Goal: Task Accomplishment & Management: Use online tool/utility

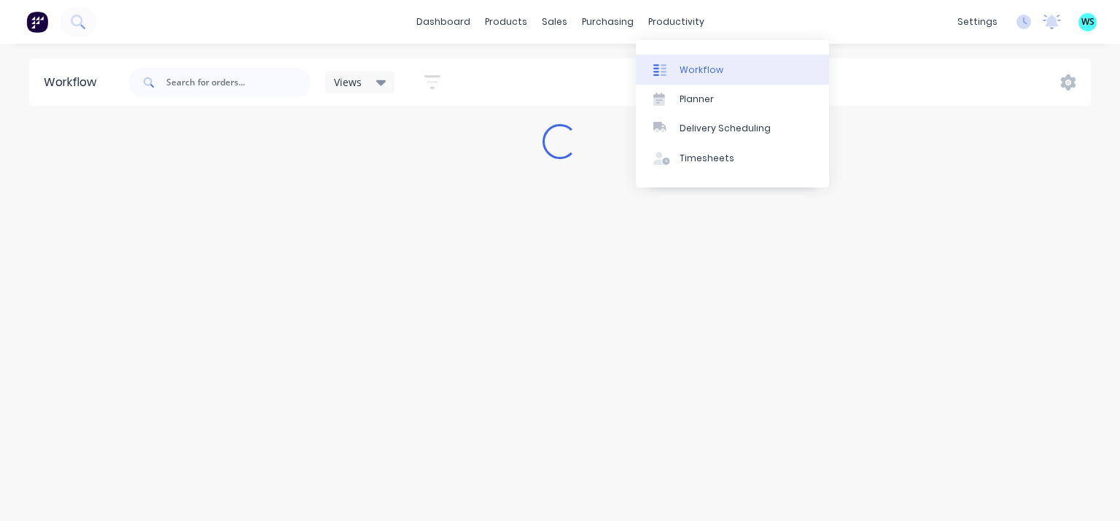
click at [687, 71] on div "Workflow" at bounding box center [701, 69] width 44 height 13
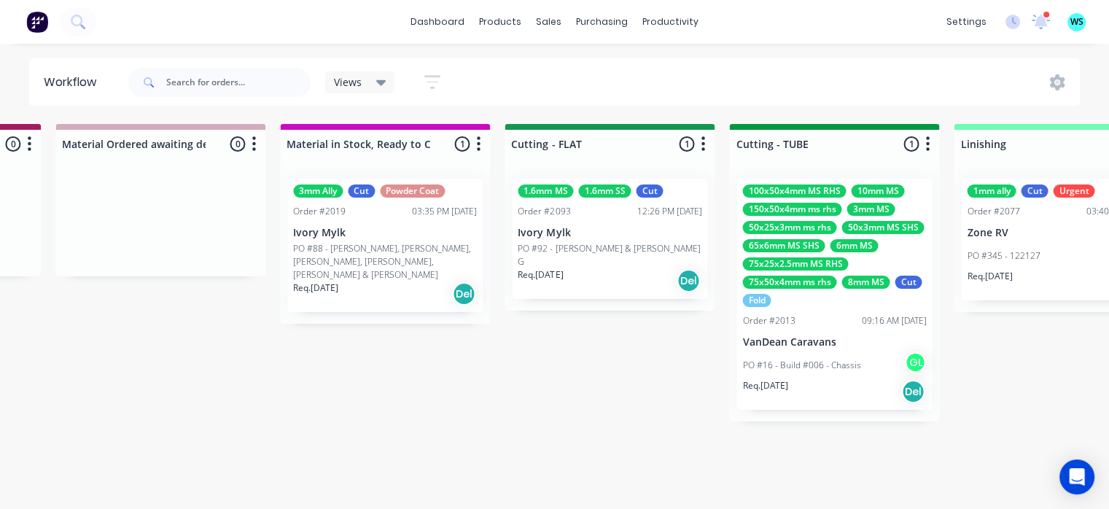
scroll to position [0, 2225]
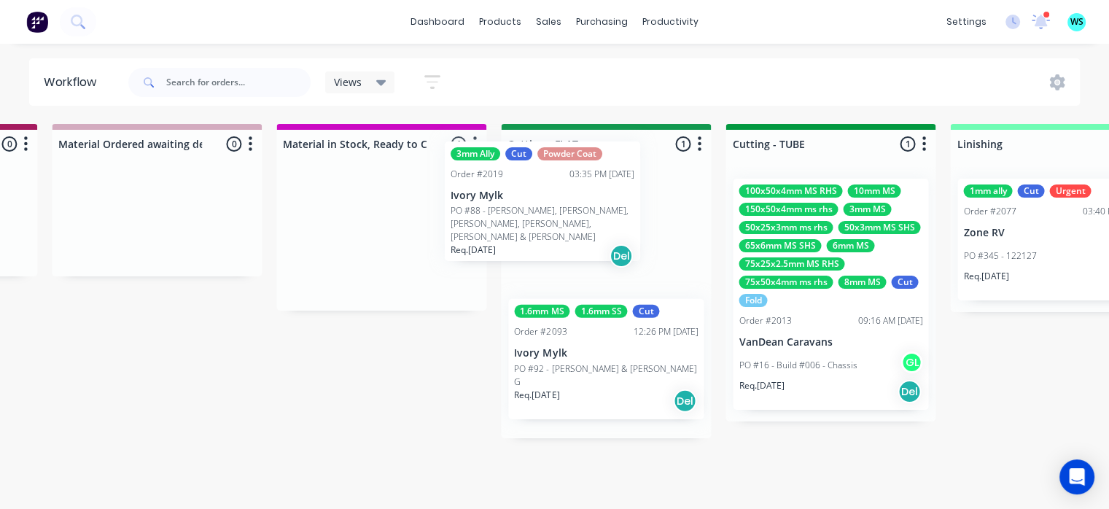
drag, startPoint x: 472, startPoint y: 252, endPoint x: 598, endPoint y: 249, distance: 125.4
click at [591, 243] on div "Submitted 10 Status colour #273444 hex #273444 Save Cancel Summaries Total orde…" at bounding box center [671, 312] width 5814 height 377
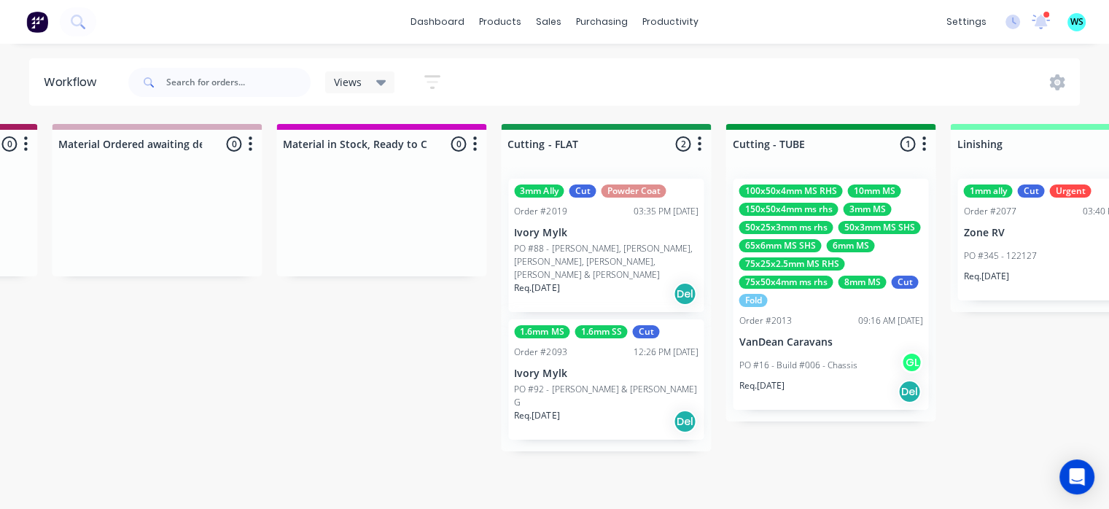
click at [602, 262] on p "PO #88 - [PERSON_NAME], [PERSON_NAME], [PERSON_NAME], [PERSON_NAME], [PERSON_NA…" at bounding box center [606, 261] width 184 height 39
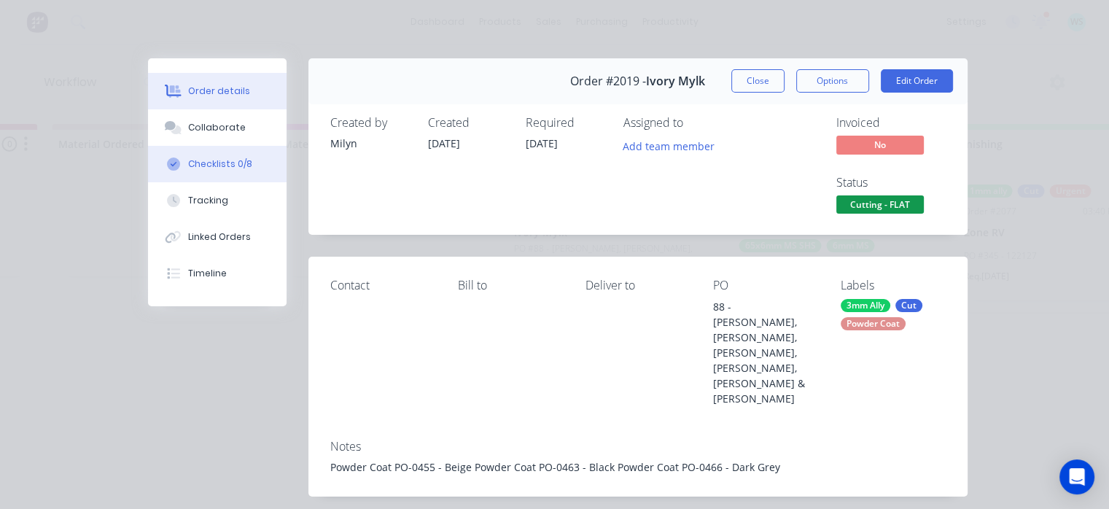
click at [267, 169] on button "Checklists 0/8" at bounding box center [217, 164] width 139 height 36
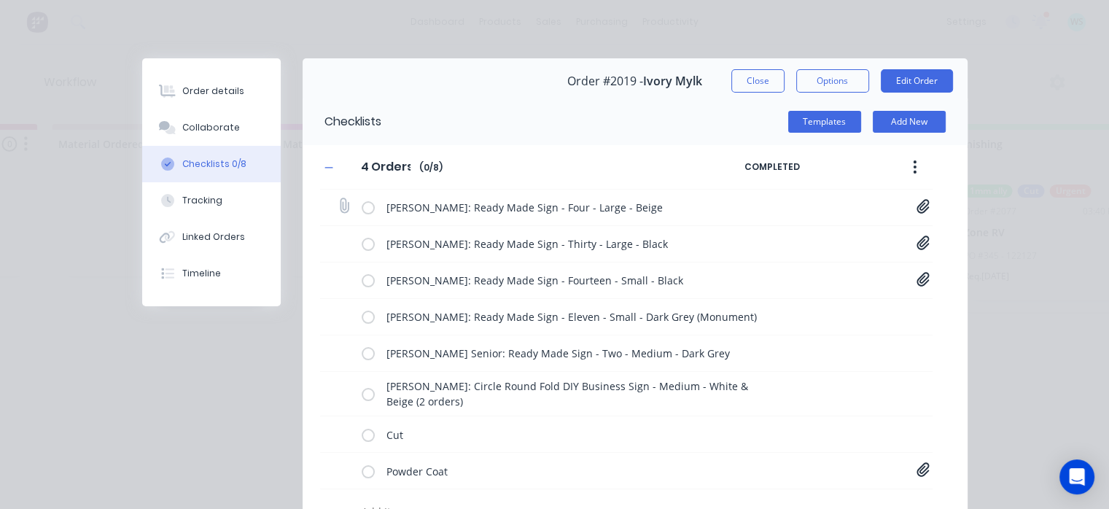
click at [917, 205] on icon at bounding box center [922, 206] width 12 height 14
click at [806, 195] on div "[PERSON_NAME]: Ready Made Sign - Four - Large - Beige 4-Four[A] - 1081 [PERSON_…" at bounding box center [626, 208] width 612 height 36
click at [920, 243] on icon at bounding box center [922, 242] width 13 height 15
click at [832, 196] on div "[PERSON_NAME]: Ready Made Sign - Four - Large - Beige 4-Four[A] - 1081 [PERSON_…" at bounding box center [626, 208] width 612 height 36
click at [916, 281] on icon at bounding box center [922, 279] width 12 height 14
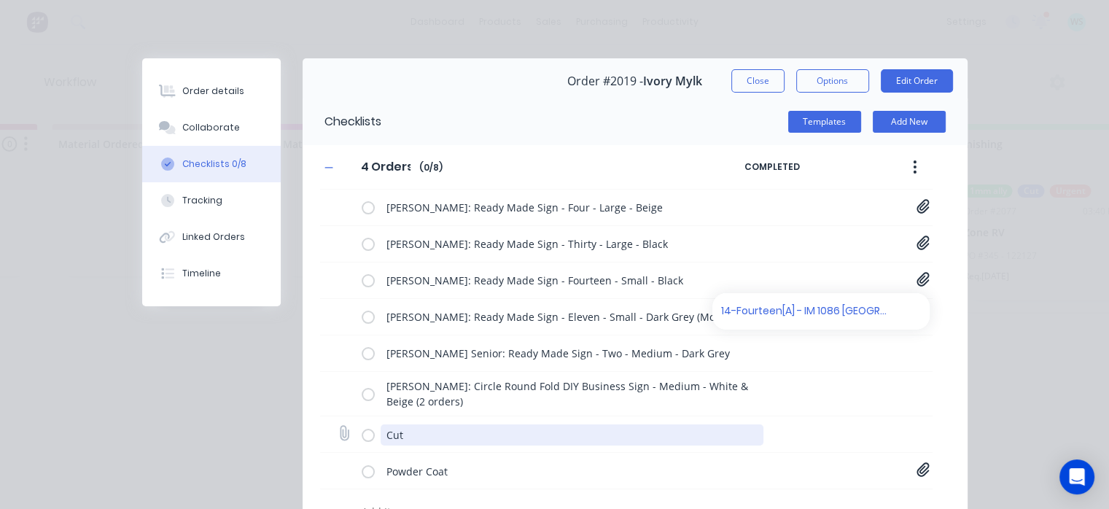
click at [746, 430] on textarea "Cut" at bounding box center [572, 434] width 383 height 21
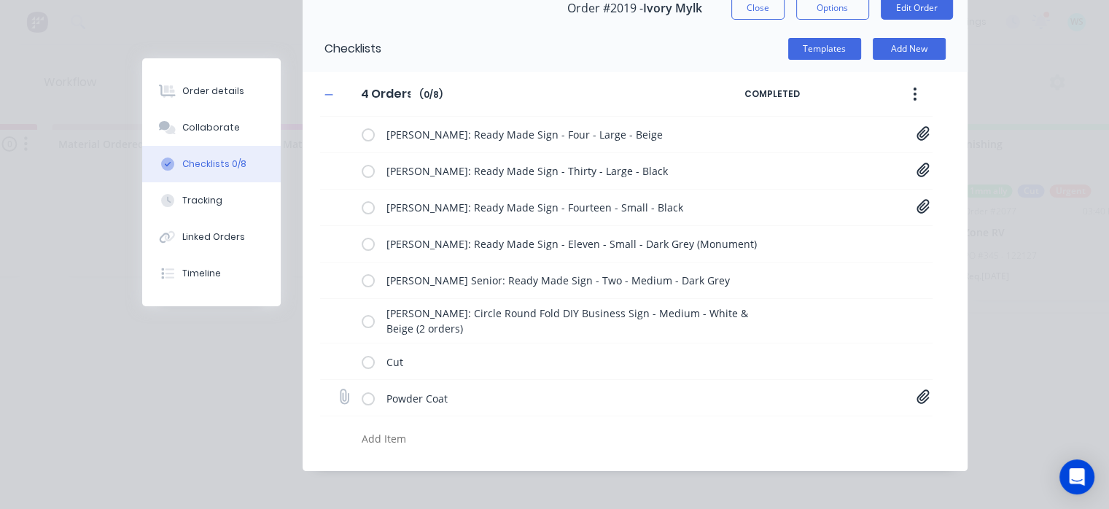
click at [916, 393] on icon at bounding box center [922, 396] width 13 height 15
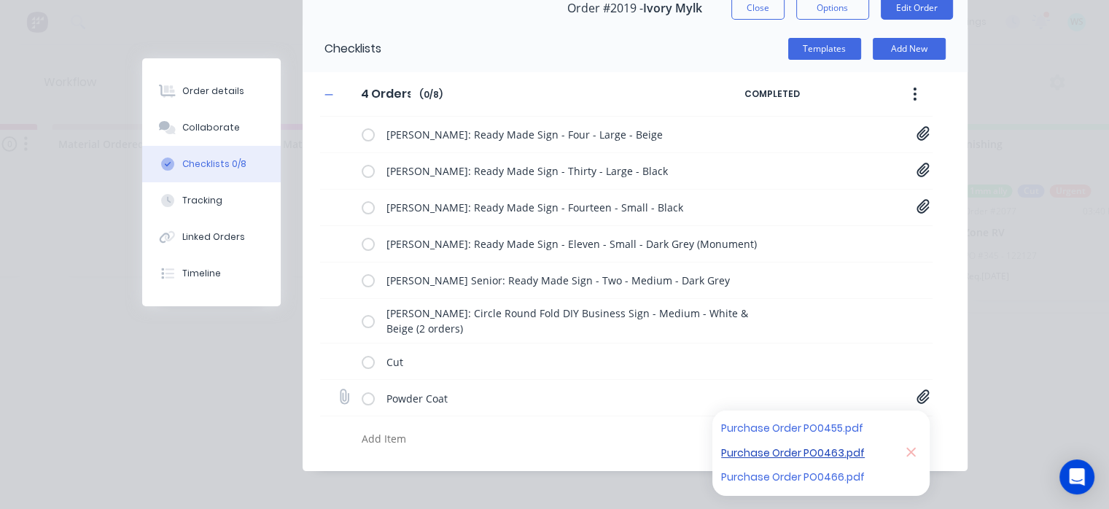
drag, startPoint x: 777, startPoint y: 456, endPoint x: 736, endPoint y: 448, distance: 41.6
click at [736, 448] on link "Purchase Order PO0463.pdf" at bounding box center [806, 452] width 170 height 15
click at [212, 87] on div "Order details" at bounding box center [213, 91] width 62 height 13
type textarea "x"
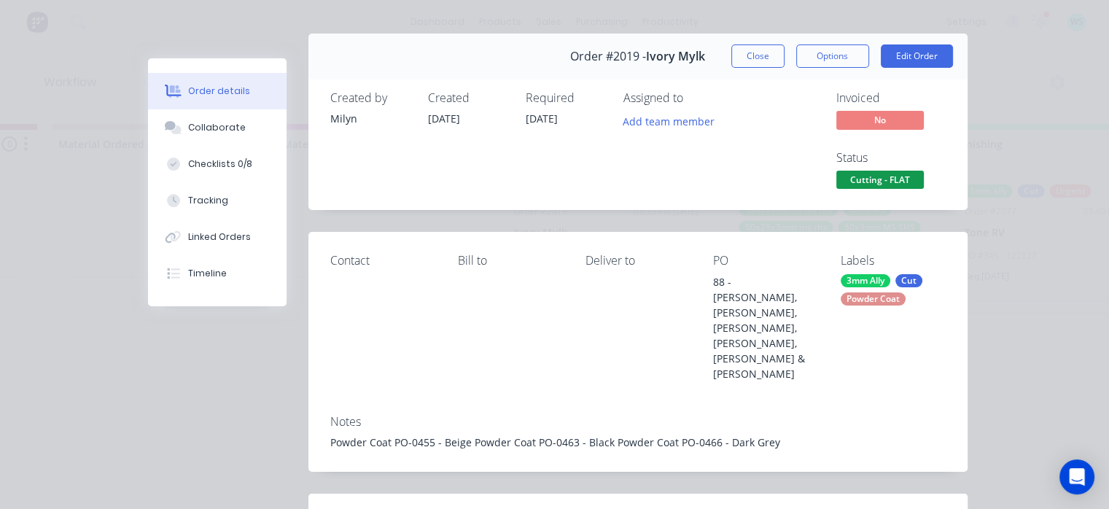
scroll to position [0, 0]
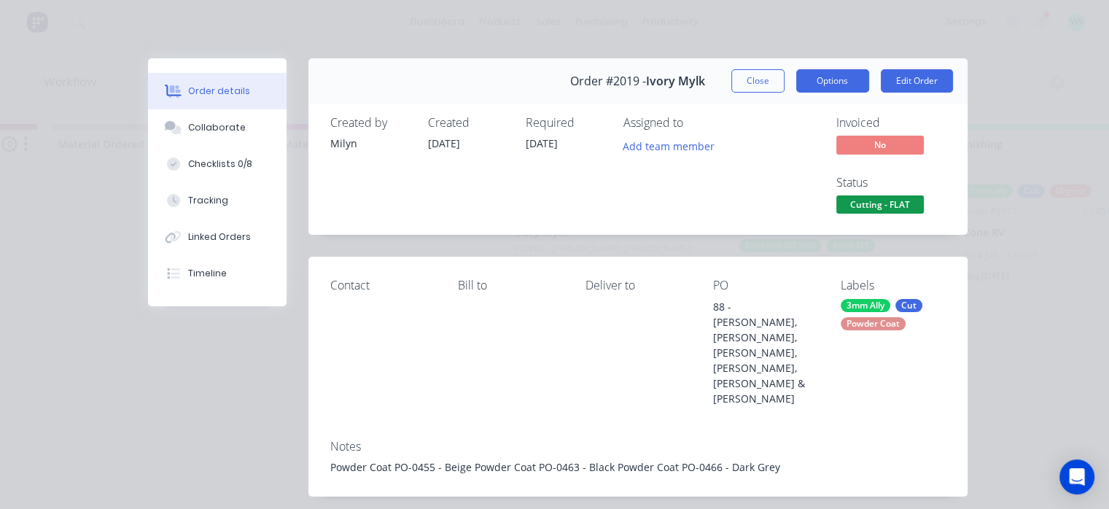
click at [838, 73] on button "Options" at bounding box center [832, 80] width 73 height 23
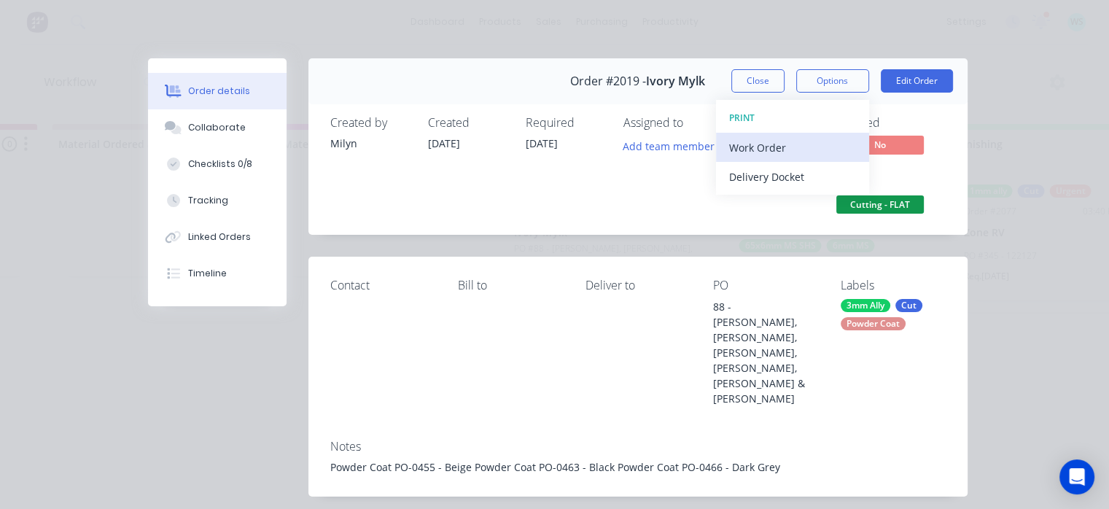
click at [747, 152] on div "Work Order" at bounding box center [792, 147] width 127 height 21
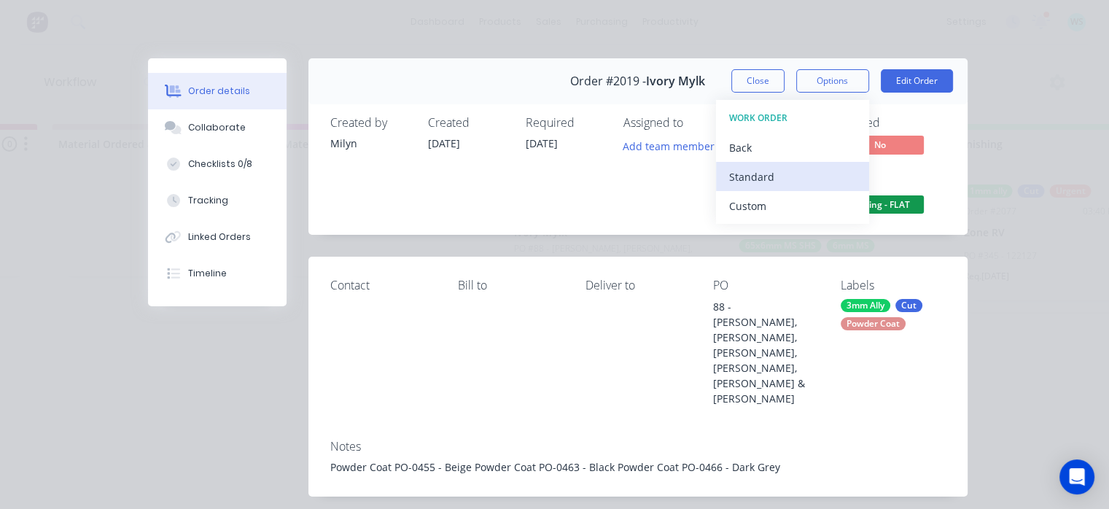
click at [749, 182] on div "Standard" at bounding box center [792, 176] width 127 height 21
